Goal: Task Accomplishment & Management: Use online tool/utility

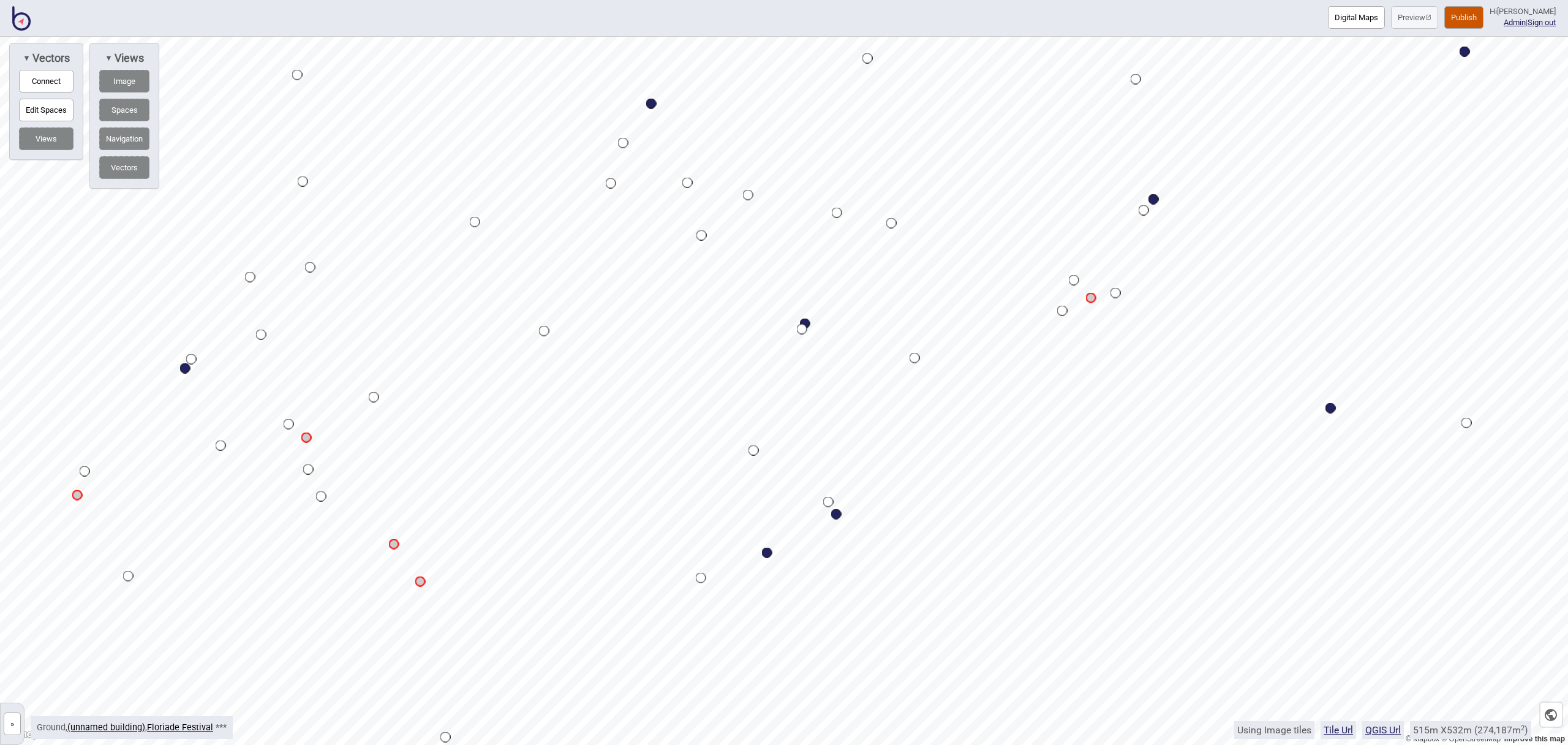
click at [1173, 0] on div "Digital Maps Preview Publish Hi [PERSON_NAME] Admin | Sign out © Mapbox © OpenS…" at bounding box center [784, 0] width 1568 height 0
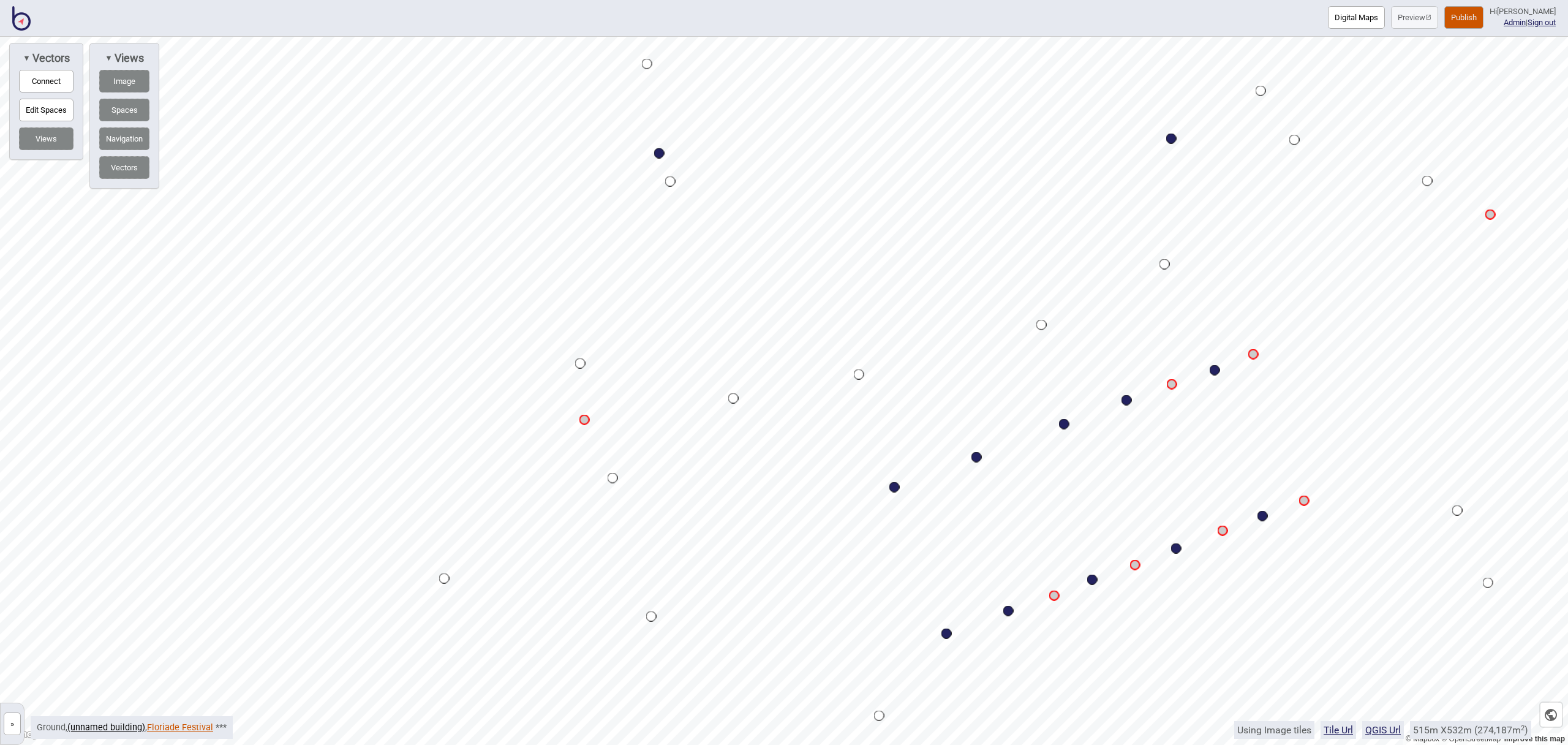
click at [185, 726] on link "Floriade Festival" at bounding box center [180, 727] width 67 height 10
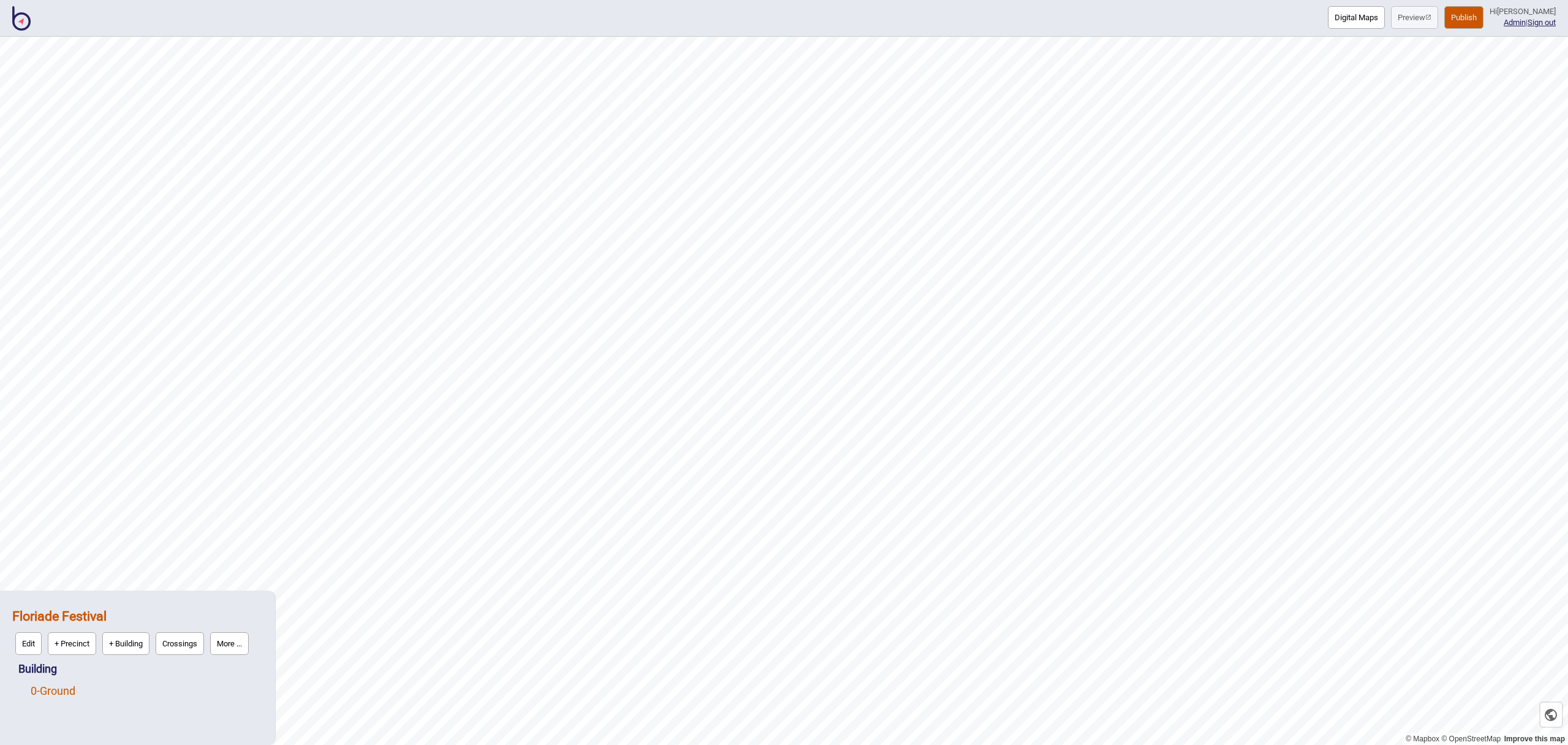
click at [60, 691] on link "0 - Ground" at bounding box center [53, 691] width 44 height 13
click at [59, 689] on button "Edit" at bounding box center [46, 688] width 26 height 23
